Goal: Information Seeking & Learning: Check status

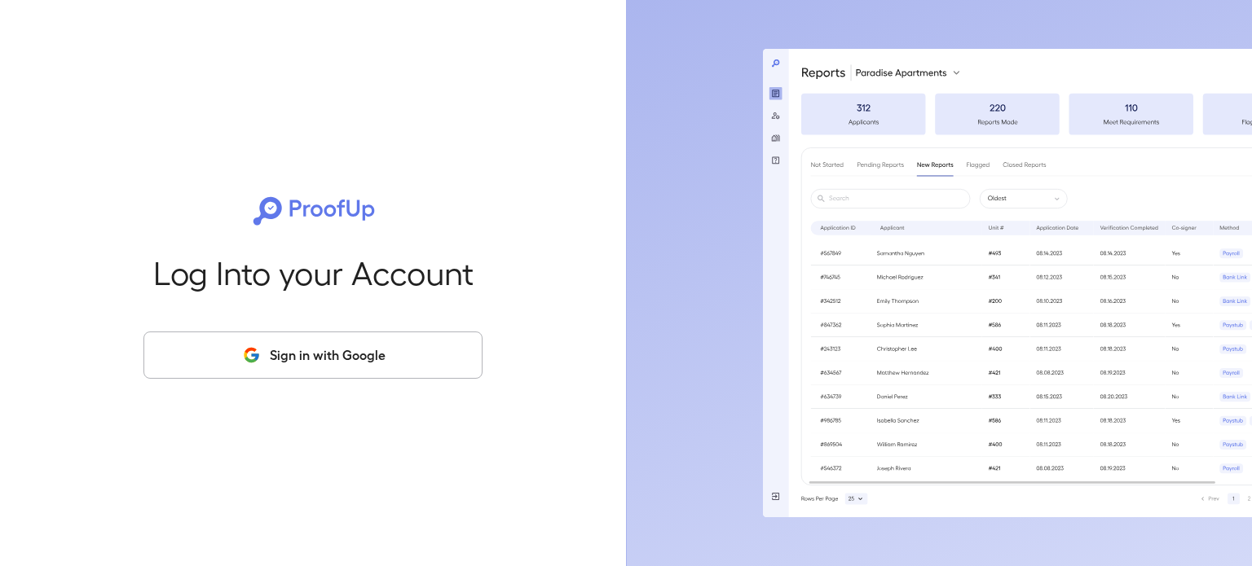
click at [379, 366] on button "Sign in with Google" at bounding box center [312, 355] width 339 height 47
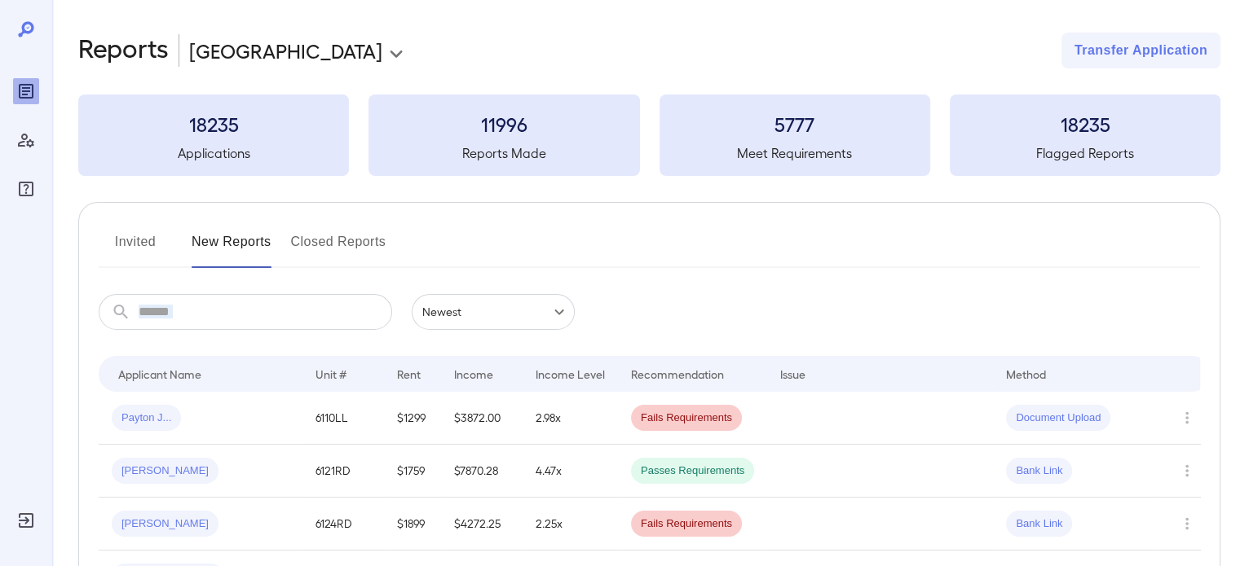
drag, startPoint x: 499, startPoint y: 250, endPoint x: 483, endPoint y: 319, distance: 70.2
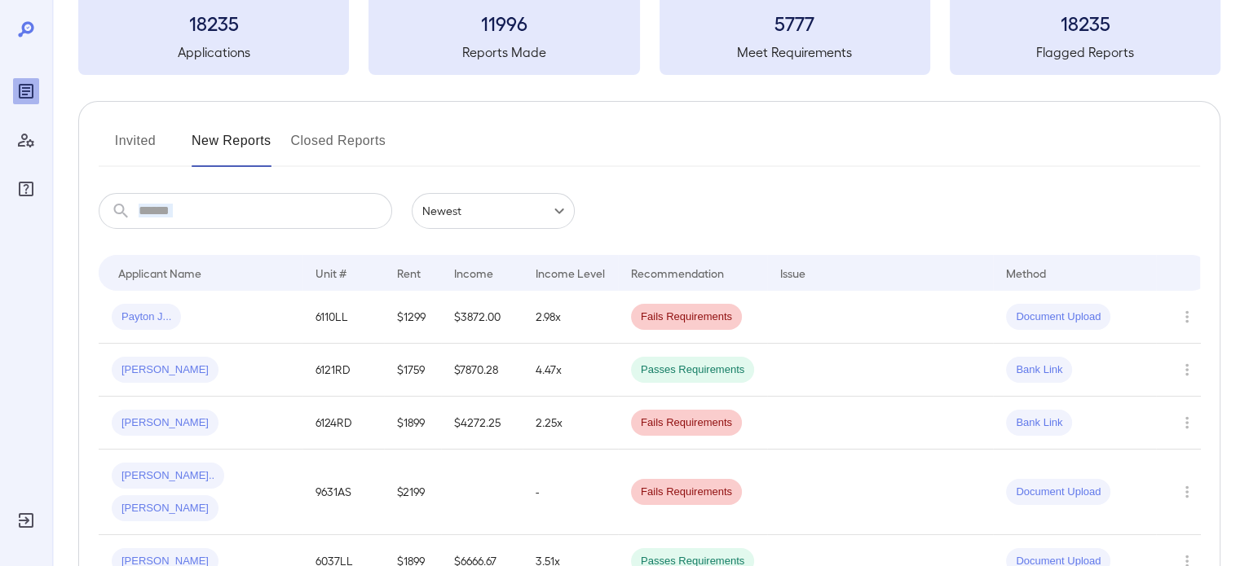
scroll to position [82, 0]
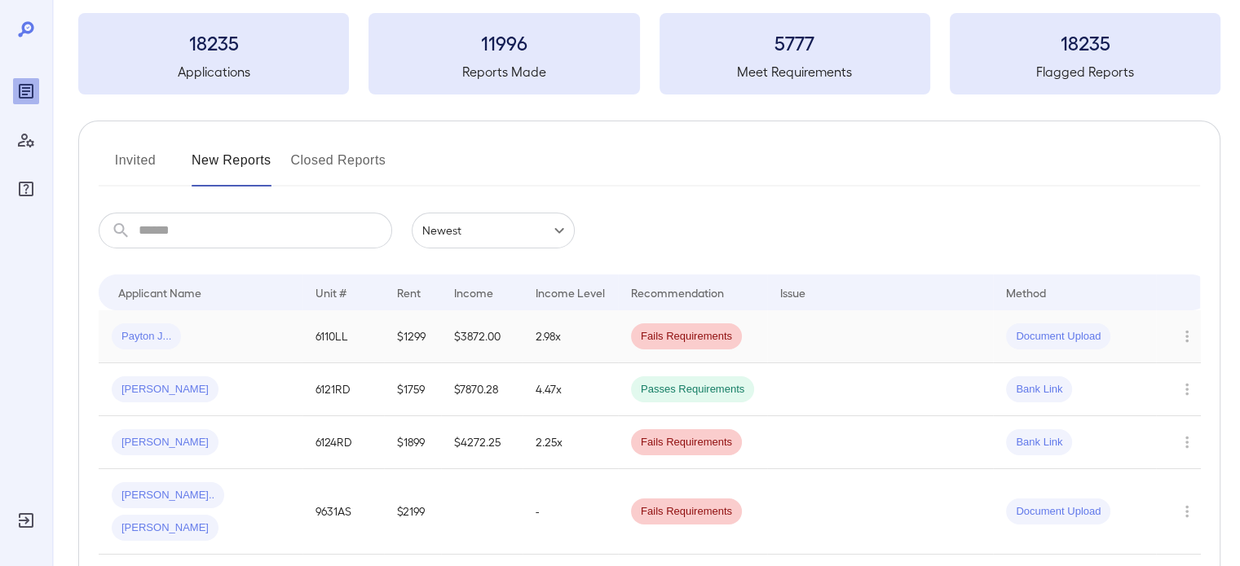
click at [245, 335] on div "Payton J..." at bounding box center [201, 337] width 178 height 26
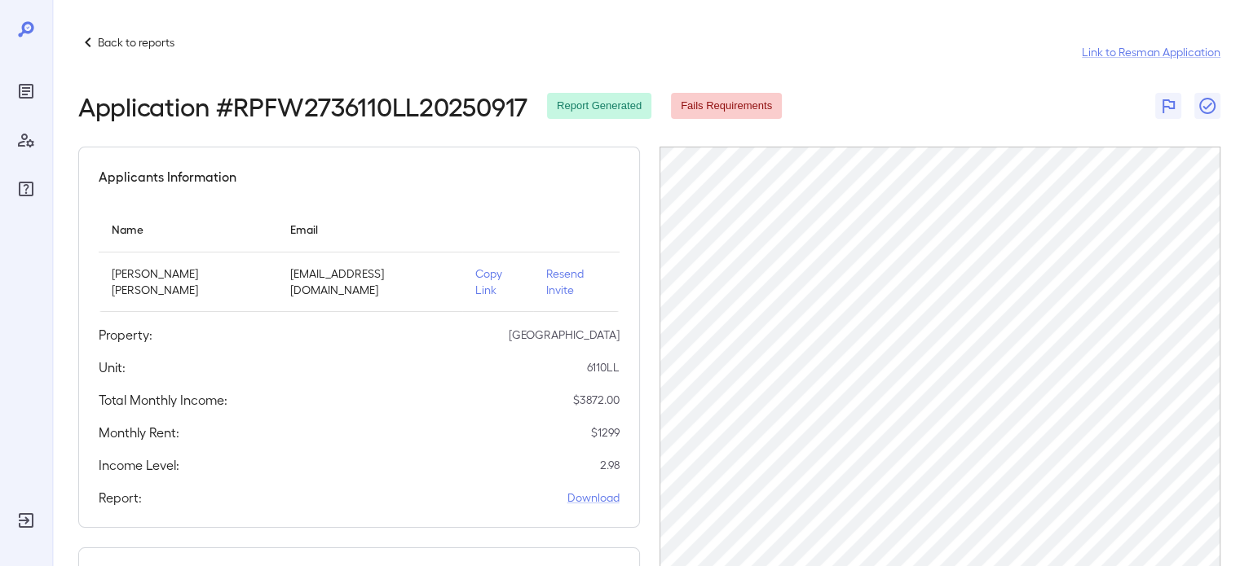
click at [709, 117] on div "Fails Requirements" at bounding box center [726, 106] width 111 height 26
click at [599, 490] on link "Download" at bounding box center [593, 498] width 52 height 16
click at [99, 46] on p "Back to reports" at bounding box center [136, 42] width 77 height 16
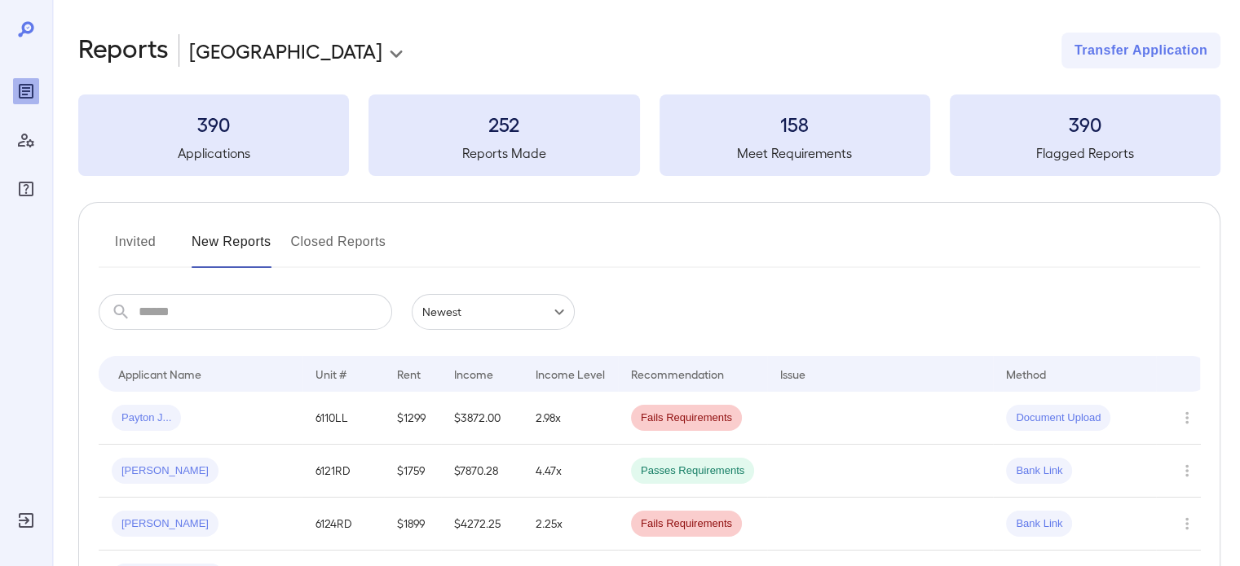
click at [332, 311] on input "text" at bounding box center [265, 312] width 253 height 36
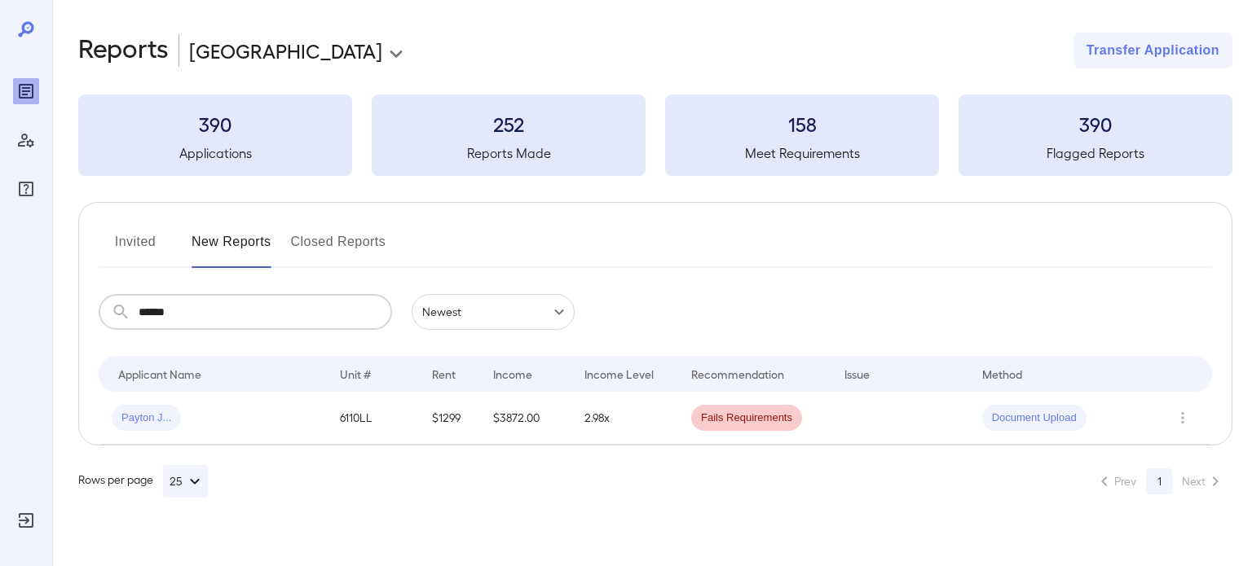
type input "******"
click at [567, 312] on body "**********" at bounding box center [626, 283] width 1252 height 566
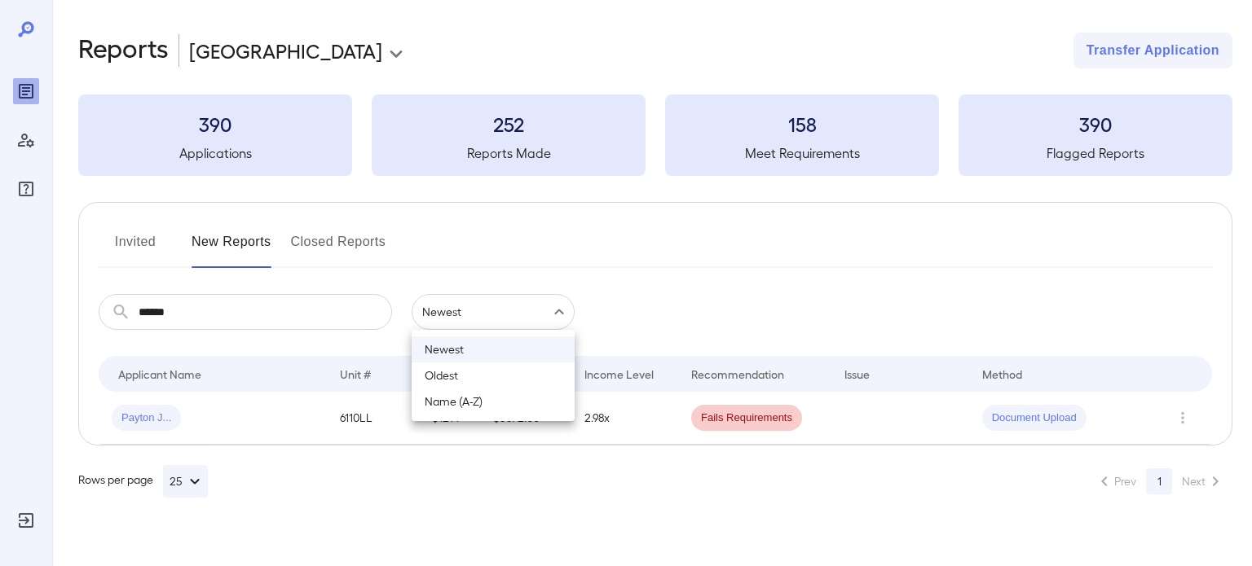
click at [514, 412] on li "Name (A-Z)" at bounding box center [493, 402] width 163 height 26
type input "**********"
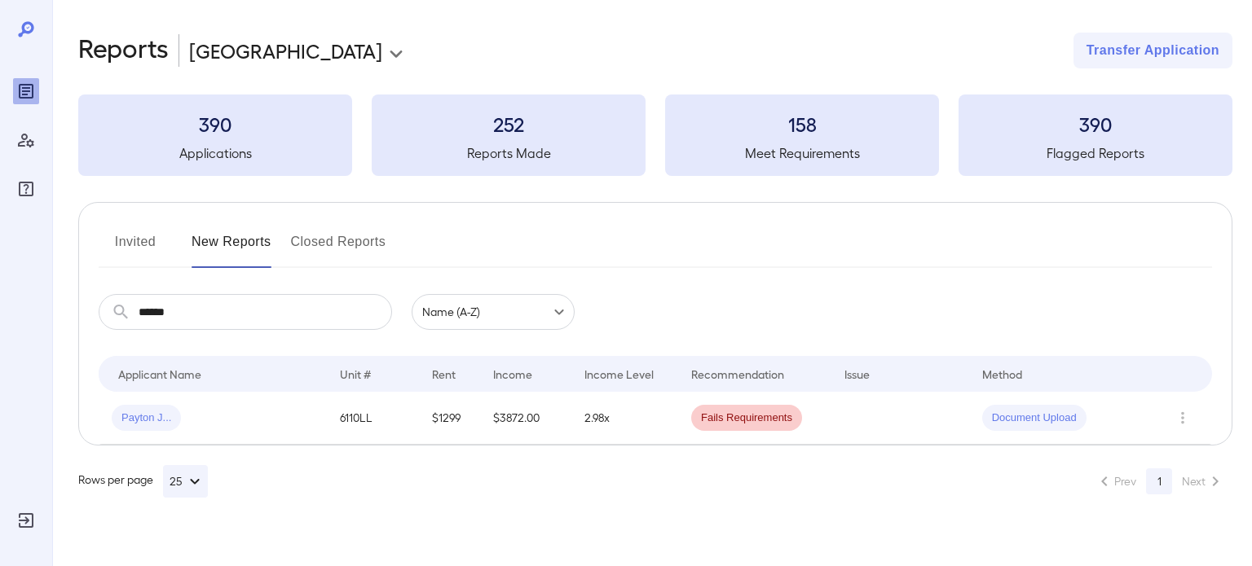
click at [144, 244] on button "Invited" at bounding box center [135, 248] width 73 height 39
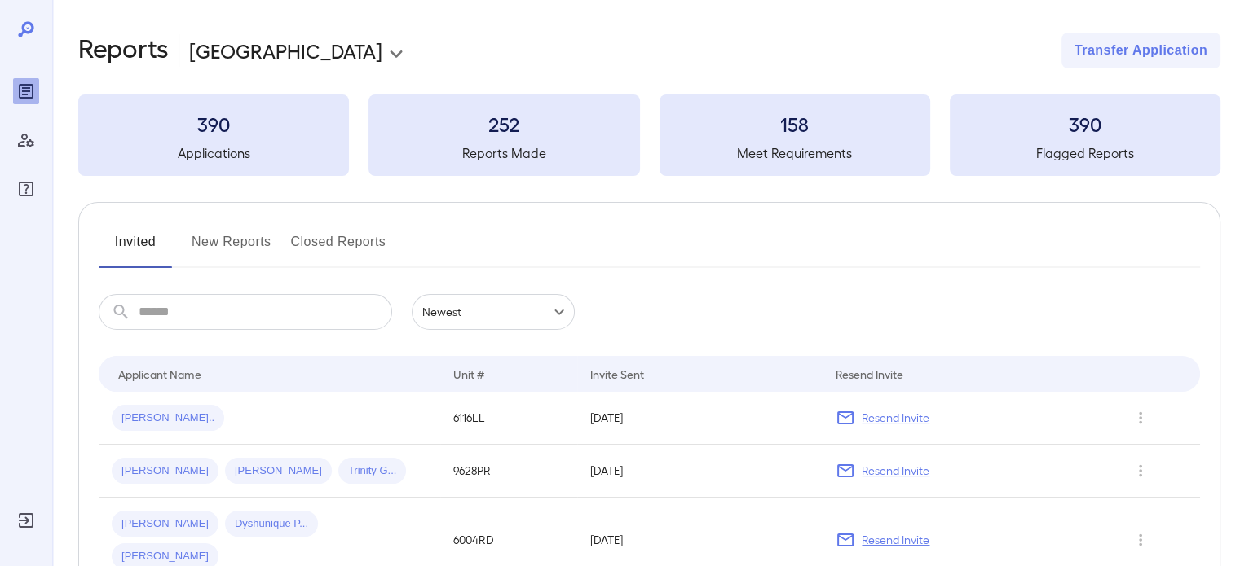
click at [296, 313] on input "text" at bounding box center [265, 312] width 253 height 36
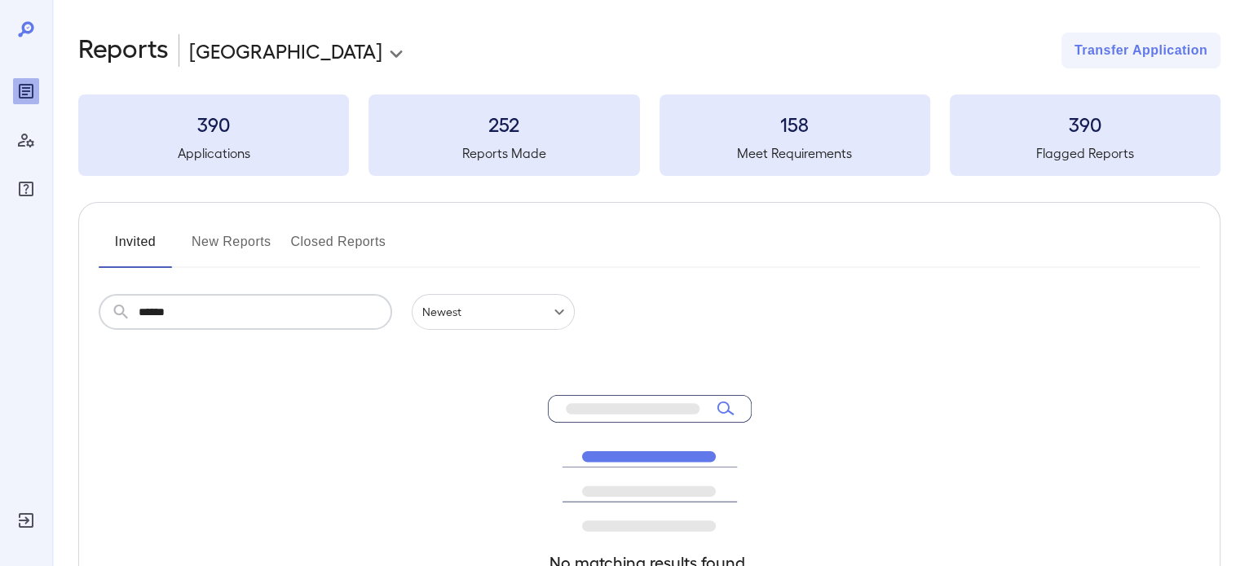
type input "******"
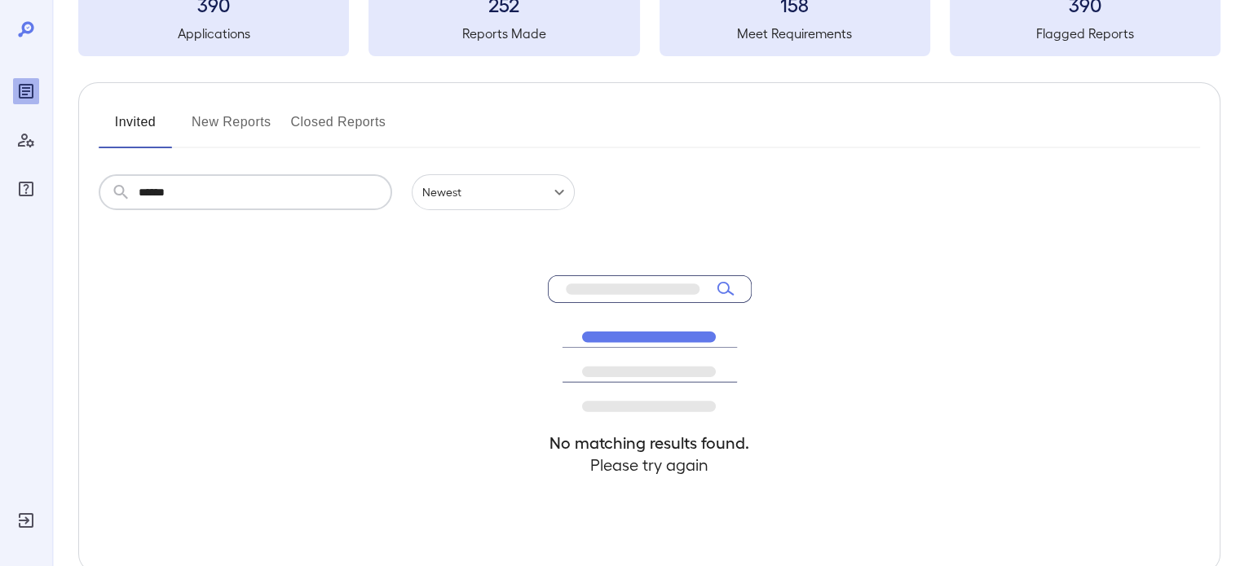
scroll to position [212, 0]
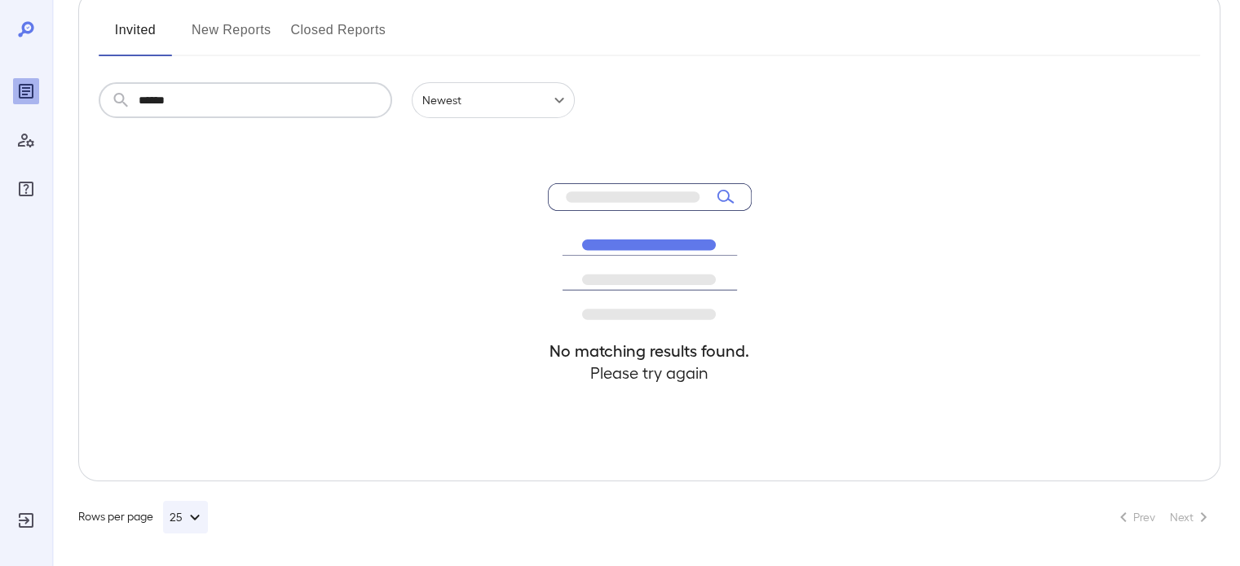
click at [233, 27] on button "New Reports" at bounding box center [232, 36] width 80 height 39
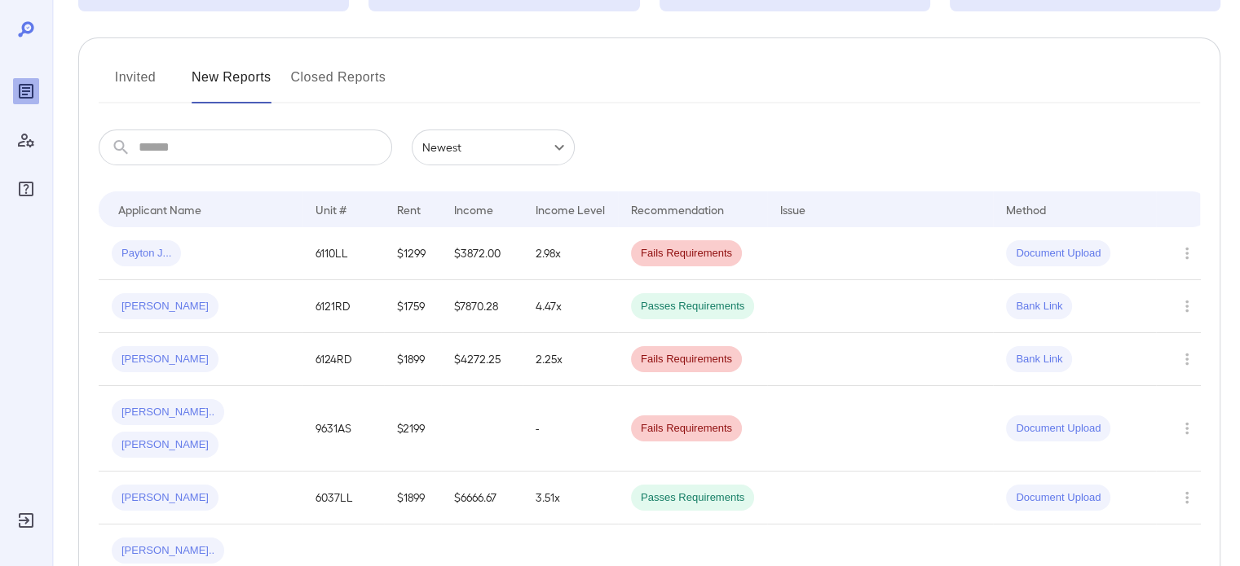
scroll to position [163, 0]
click at [33, 23] on icon at bounding box center [26, 30] width 20 height 20
click at [123, 78] on button "Invited" at bounding box center [135, 85] width 73 height 39
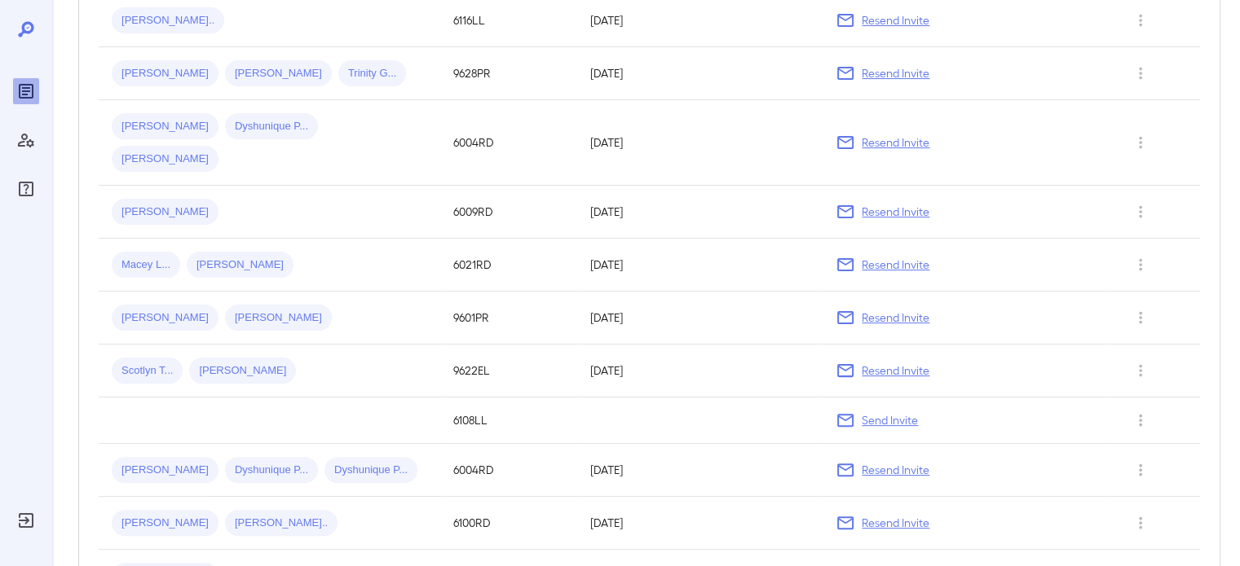
scroll to position [159, 0]
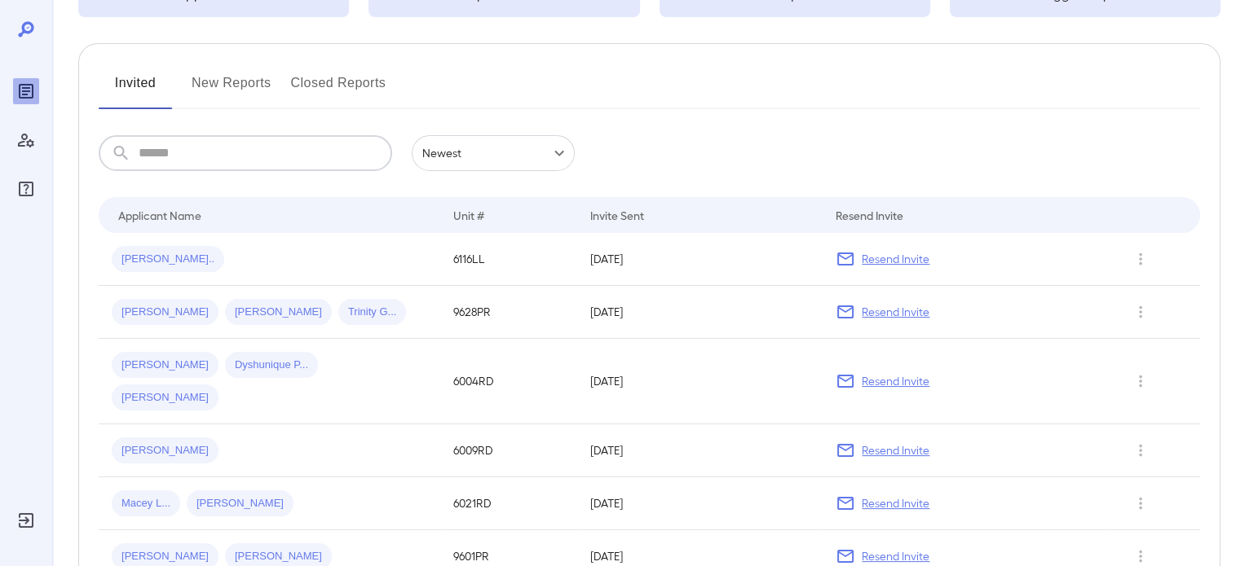
click at [352, 158] on input "text" at bounding box center [265, 153] width 253 height 36
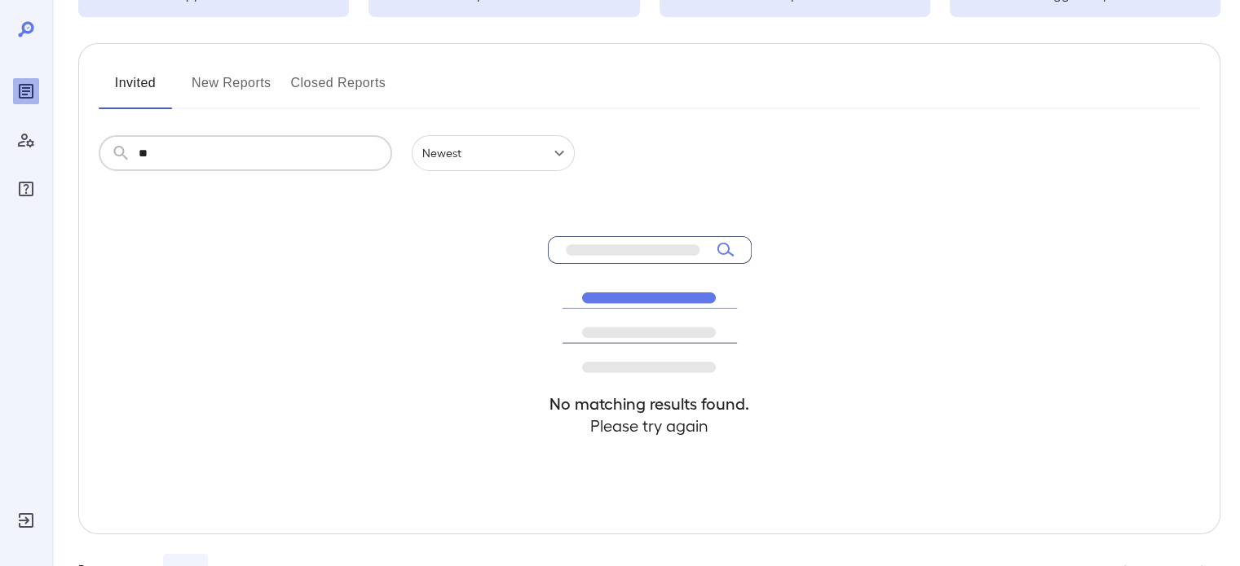
type input "*"
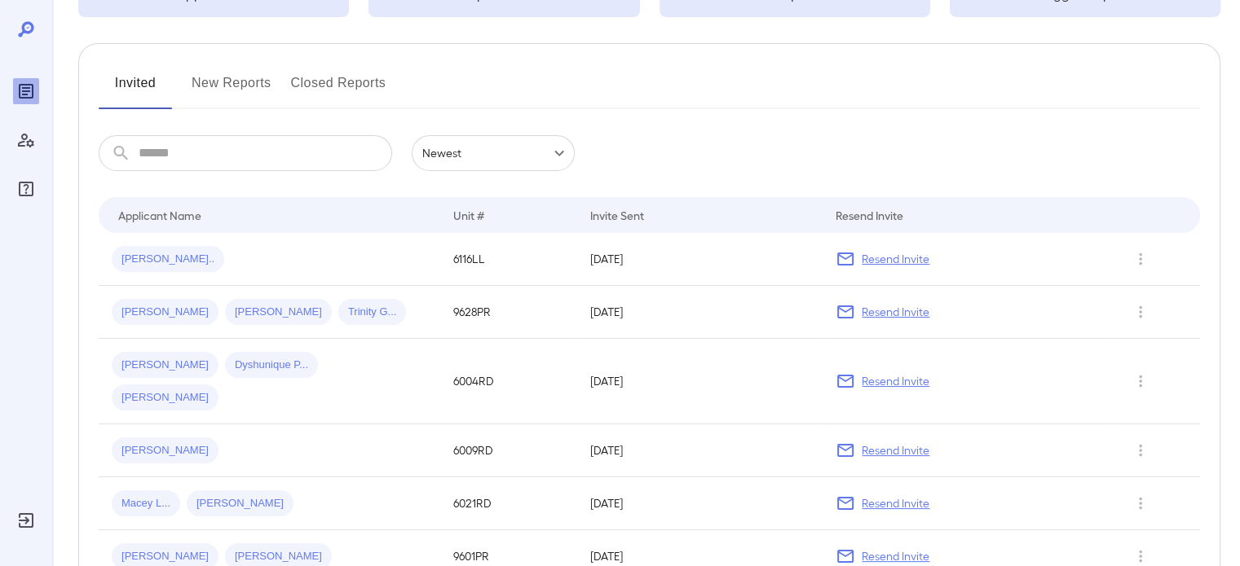
click at [327, 81] on button "Closed Reports" at bounding box center [338, 89] width 95 height 39
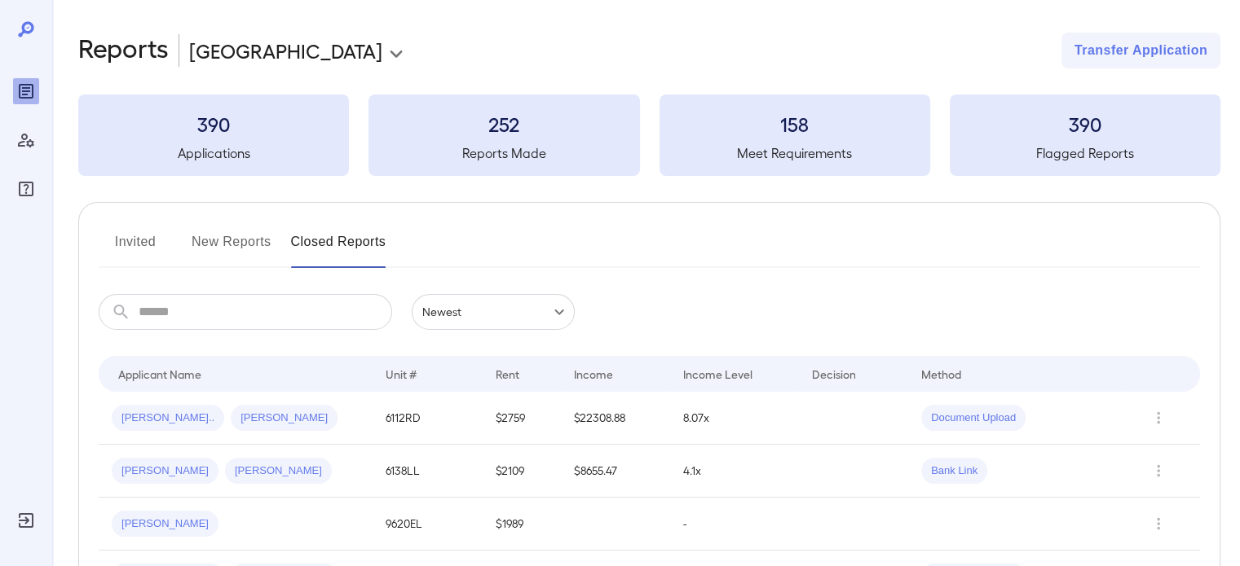
click at [306, 130] on h3 "390" at bounding box center [213, 124] width 271 height 26
click at [26, 32] on icon at bounding box center [25, 28] width 15 height 15
click at [23, 32] on icon at bounding box center [25, 28] width 15 height 15
click at [24, 91] on icon "Reports" at bounding box center [26, 91] width 8 height 8
click at [25, 34] on icon at bounding box center [26, 30] width 20 height 20
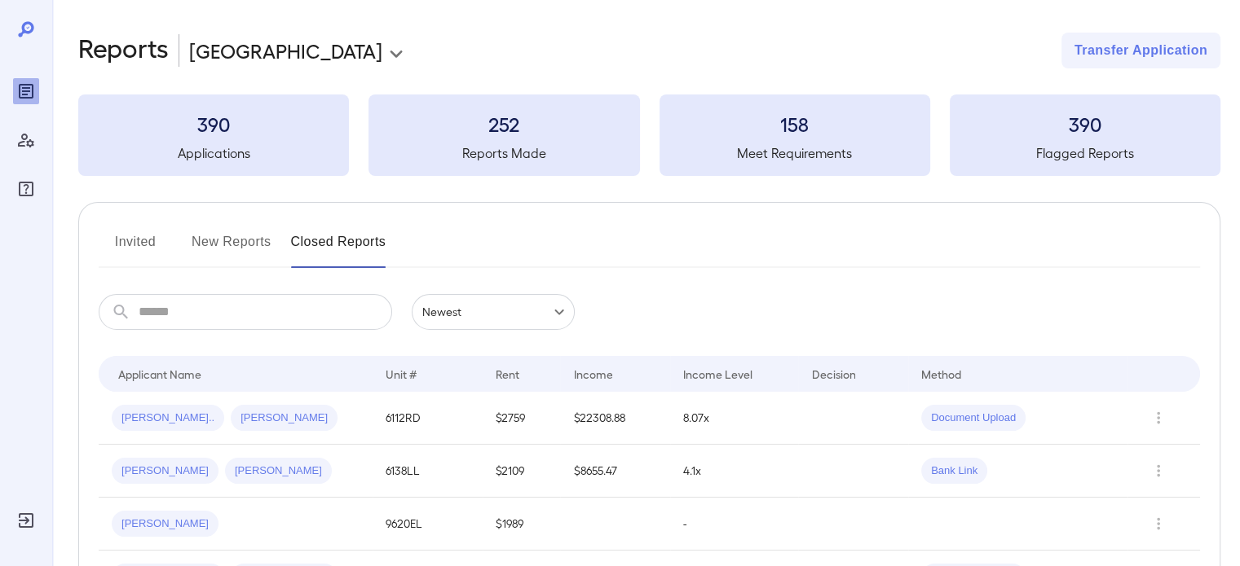
click at [260, 237] on button "New Reports" at bounding box center [232, 248] width 80 height 39
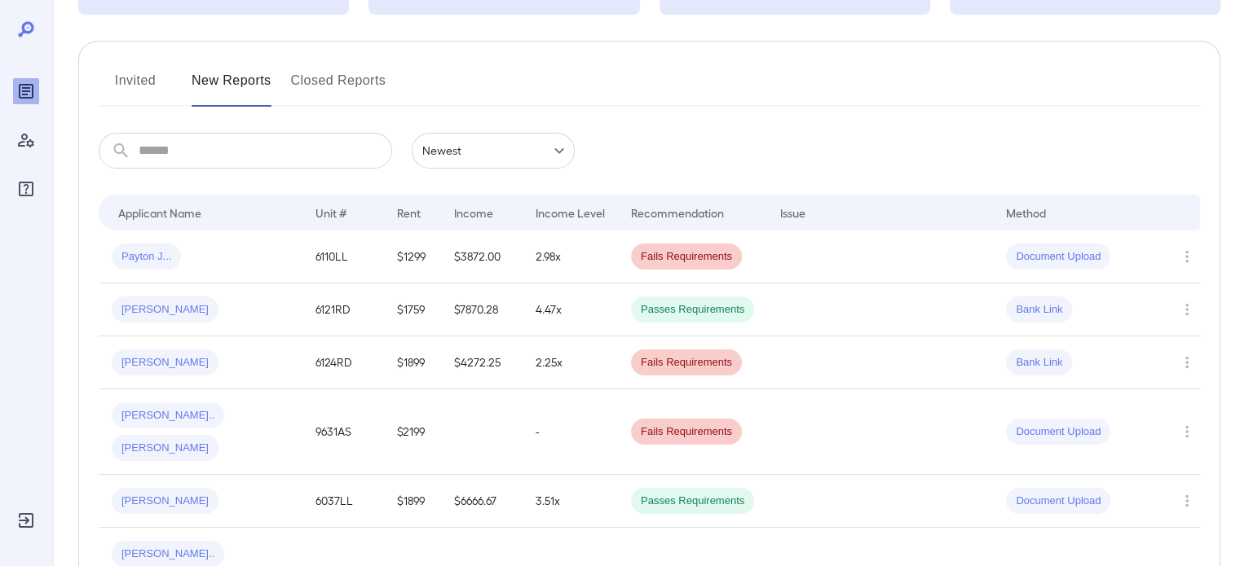
scroll to position [163, 0]
click at [1185, 253] on icon "Row Actions" at bounding box center [1187, 255] width 18 height 20
click at [154, 253] on div at bounding box center [620, 283] width 1240 height 566
click at [227, 276] on td "Payton J..." at bounding box center [201, 255] width 204 height 53
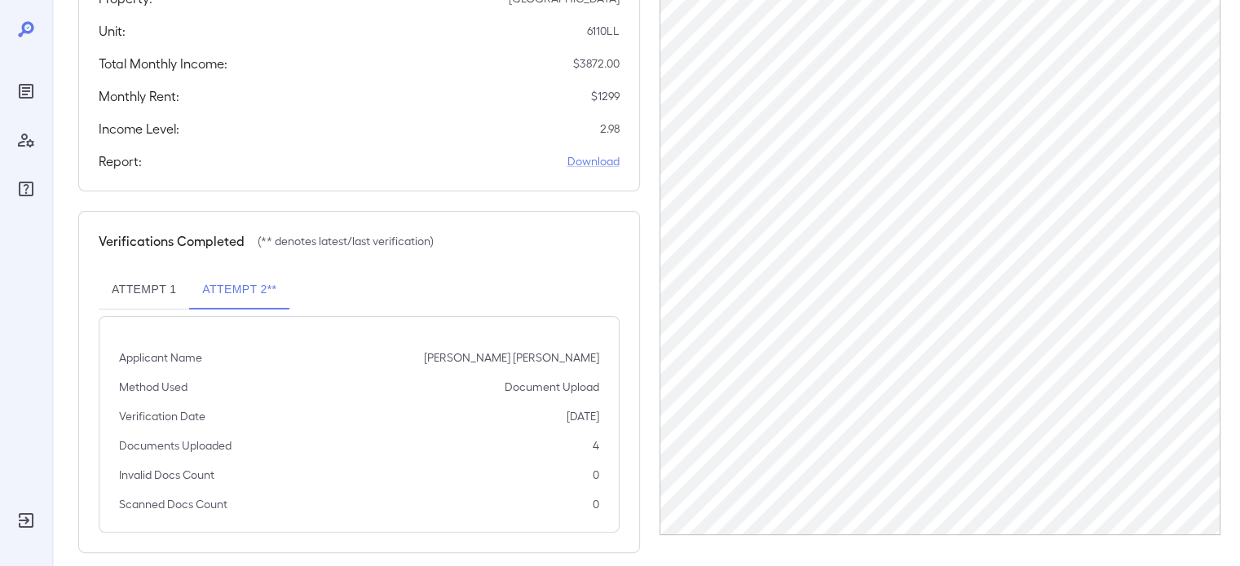
scroll to position [338, 0]
click at [156, 269] on button "Attempt 1" at bounding box center [144, 288] width 90 height 39
click at [271, 269] on button "Attempt 2**" at bounding box center [239, 288] width 100 height 39
click at [452, 406] on div "Applicant Name Payton Jo Schertz Method Used Document Upload Verification Date …" at bounding box center [359, 423] width 521 height 217
click at [145, 269] on button "Attempt 1" at bounding box center [144, 288] width 90 height 39
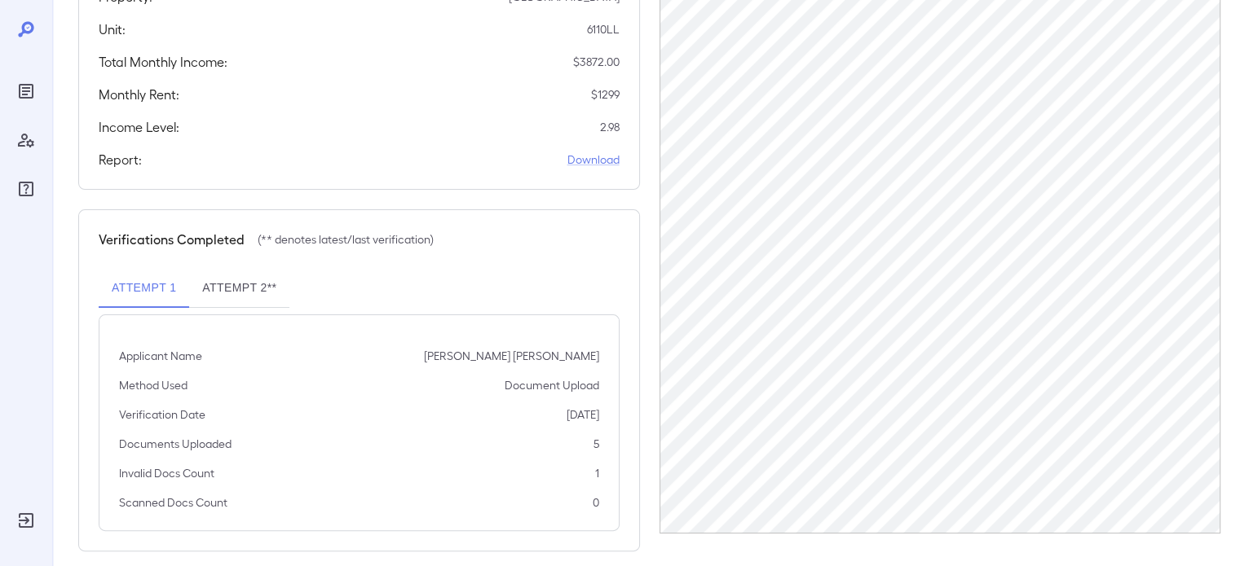
click at [216, 269] on button "Attempt 2**" at bounding box center [239, 288] width 100 height 39
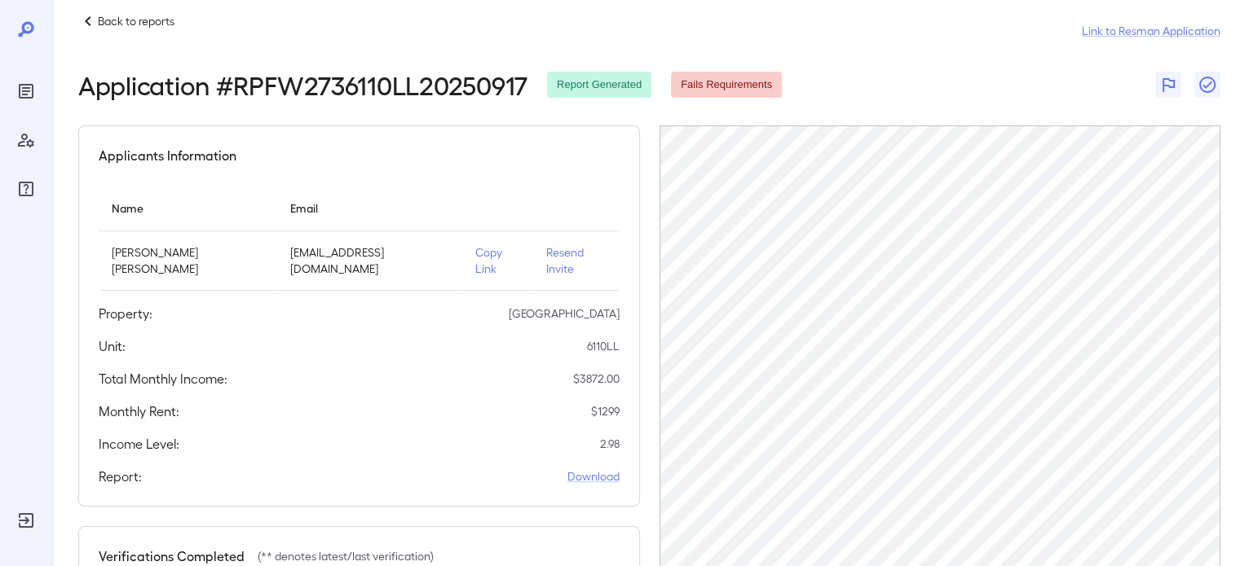
scroll to position [0, 0]
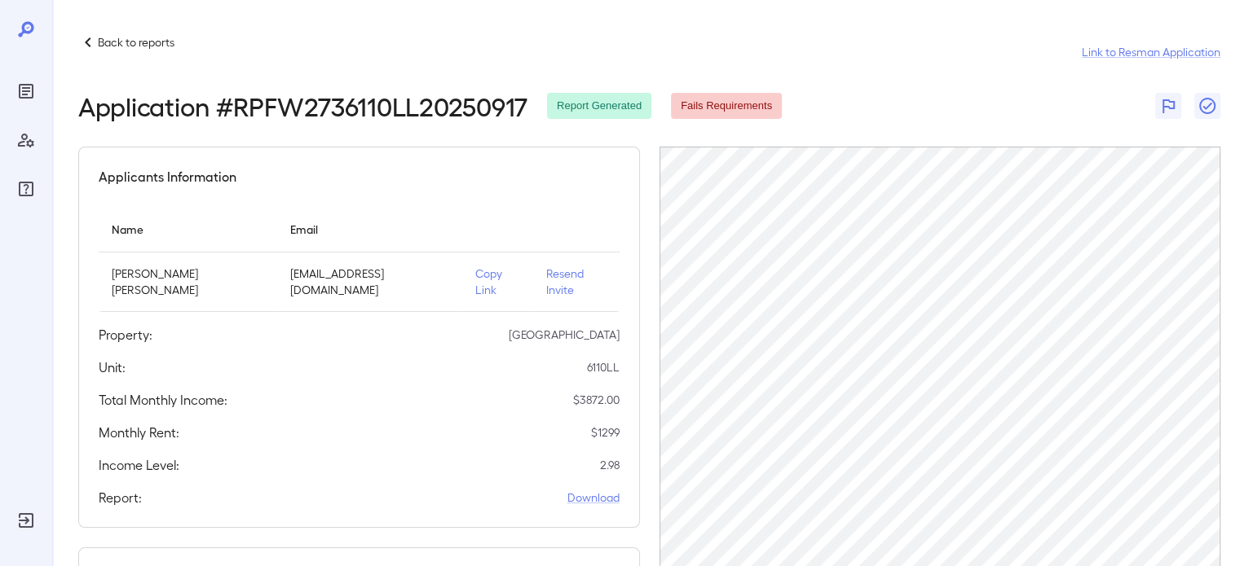
click at [960, 121] on div "Back to reports Link to Resman Application Application # RPFW2736110LL20250917 …" at bounding box center [649, 461] width 1142 height 857
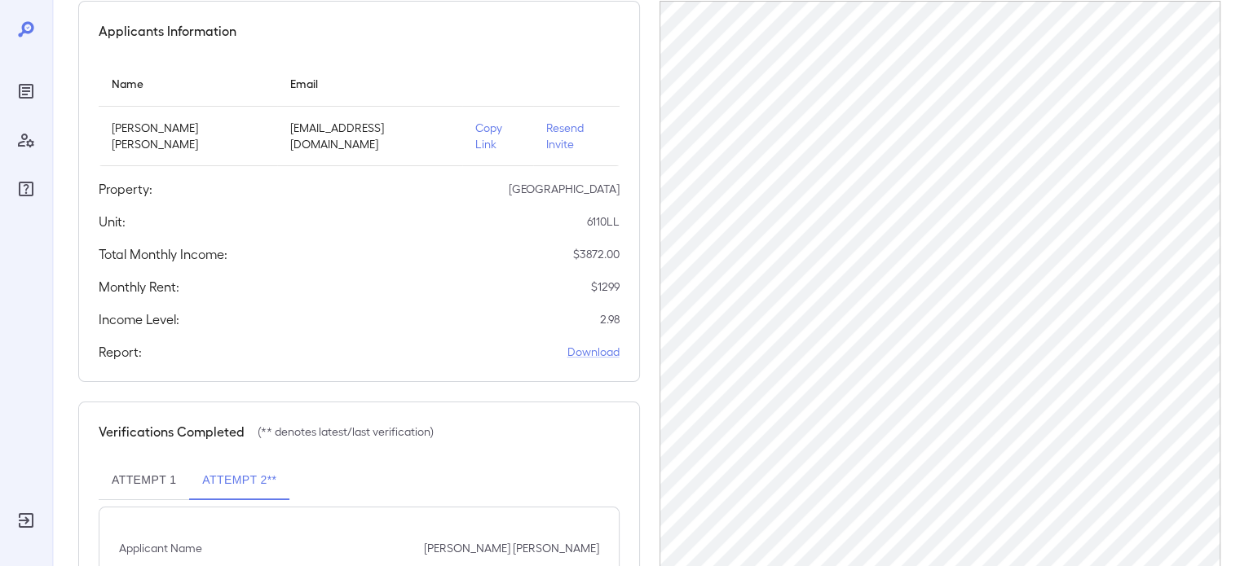
scroll to position [163, 0]
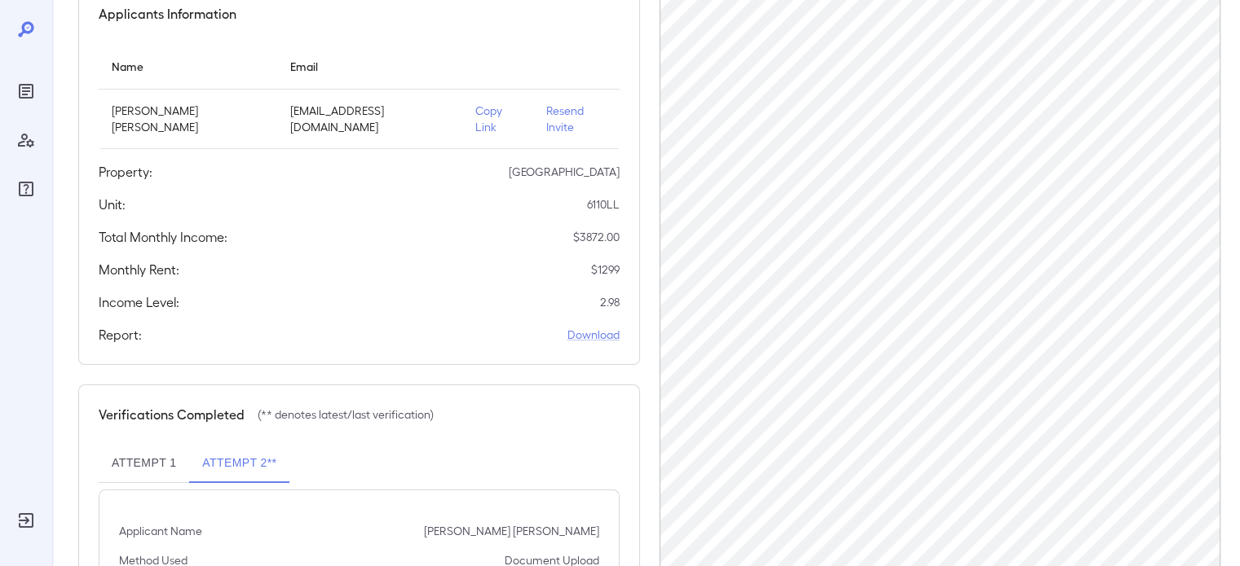
click at [152, 444] on button "Attempt 1" at bounding box center [144, 463] width 90 height 39
click at [232, 446] on button "Attempt 2**" at bounding box center [239, 463] width 100 height 39
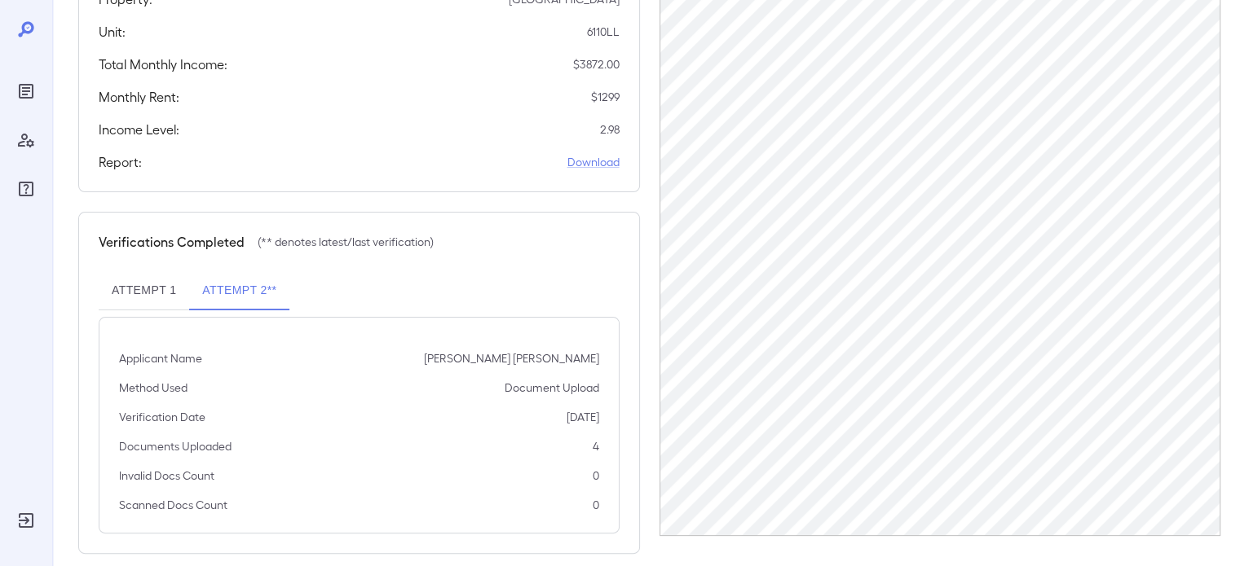
scroll to position [338, 0]
click at [452, 416] on div "Applicant Name Payton Jo Schertz Method Used Document Upload Verification Date …" at bounding box center [359, 423] width 521 height 217
click at [559, 377] on p "Document Upload" at bounding box center [552, 385] width 95 height 16
click at [562, 514] on div "Verifications Completed (** denotes latest/last verification) Attempt 1 Attempt…" at bounding box center [359, 380] width 562 height 342
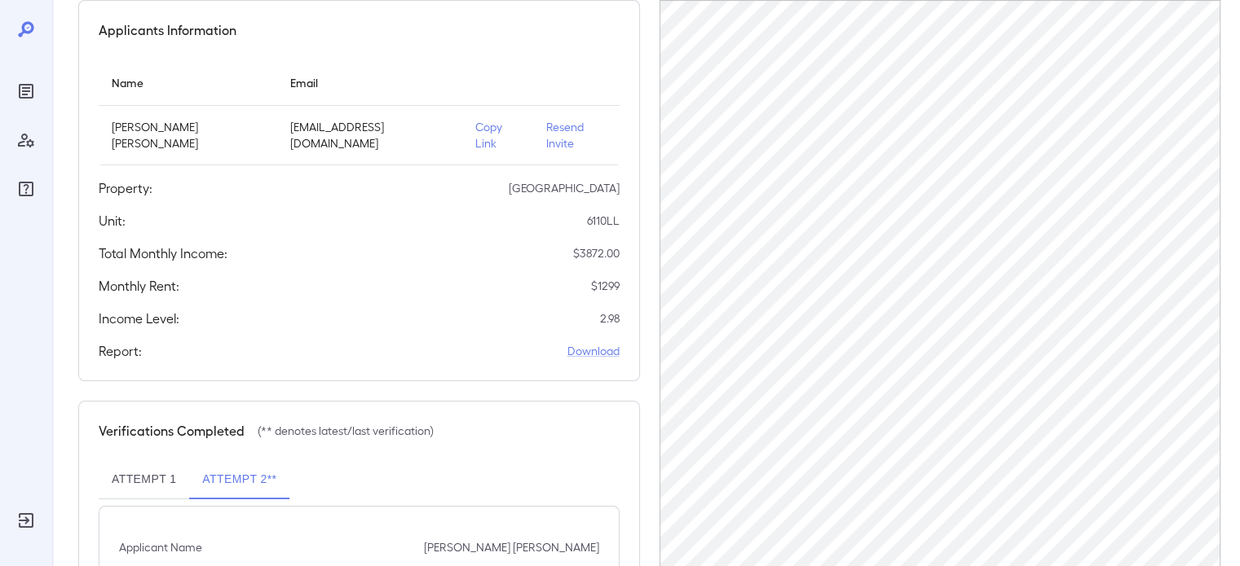
scroll to position [94, 0]
